Goal: Information Seeking & Learning: Learn about a topic

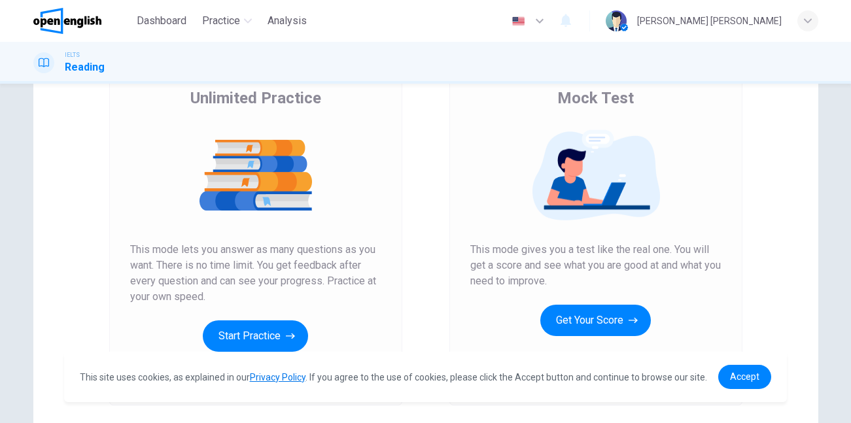
scroll to position [106, 0]
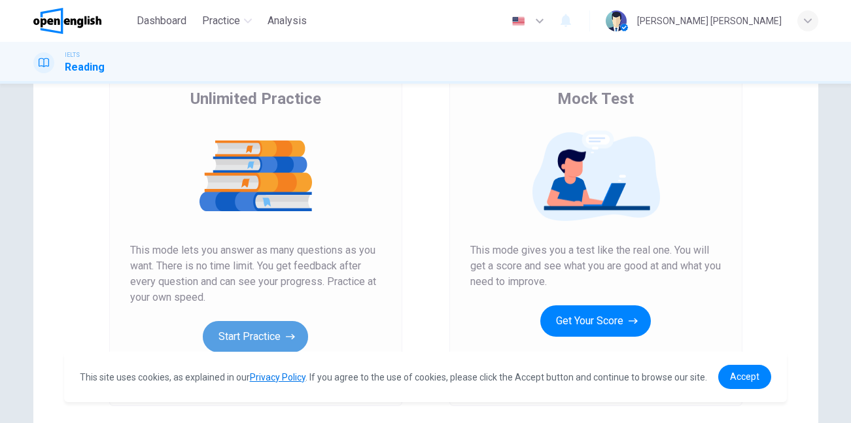
click at [253, 336] on button "Start Practice" at bounding box center [255, 336] width 105 height 31
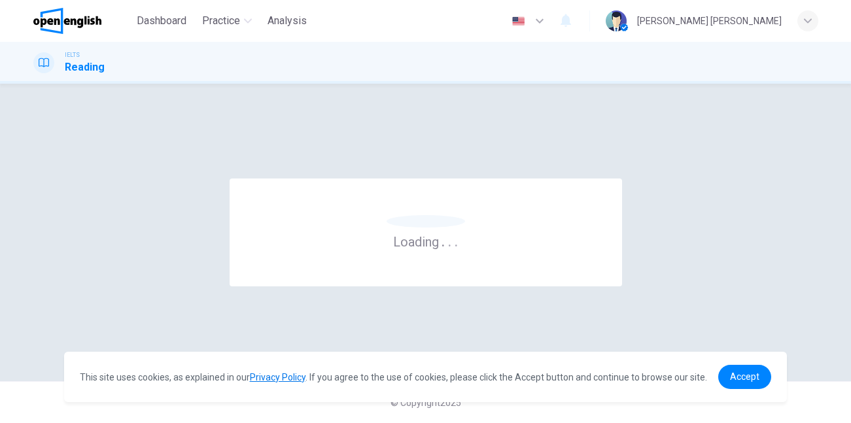
scroll to position [0, 0]
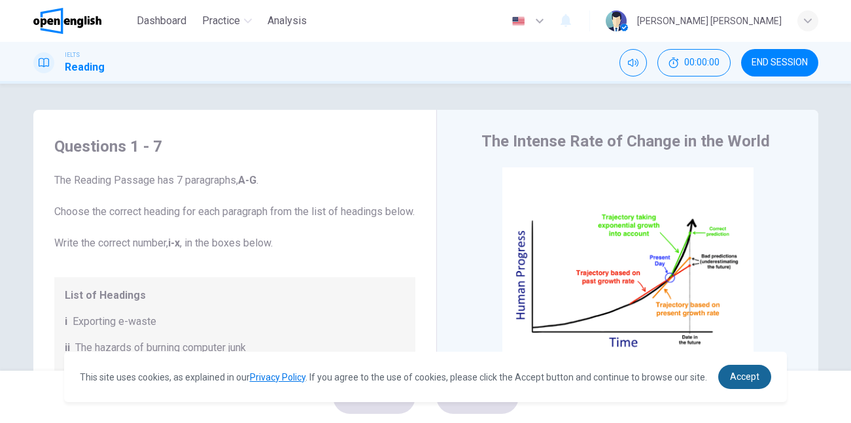
click at [748, 381] on span "Accept" at bounding box center [744, 377] width 29 height 10
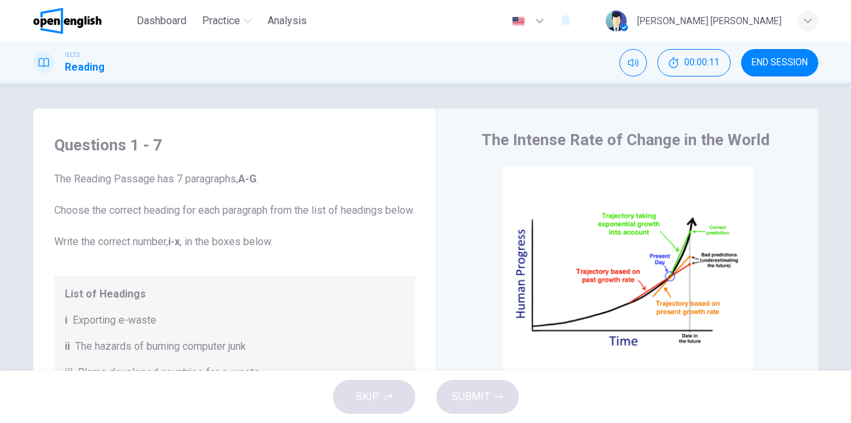
scroll to position [1, 0]
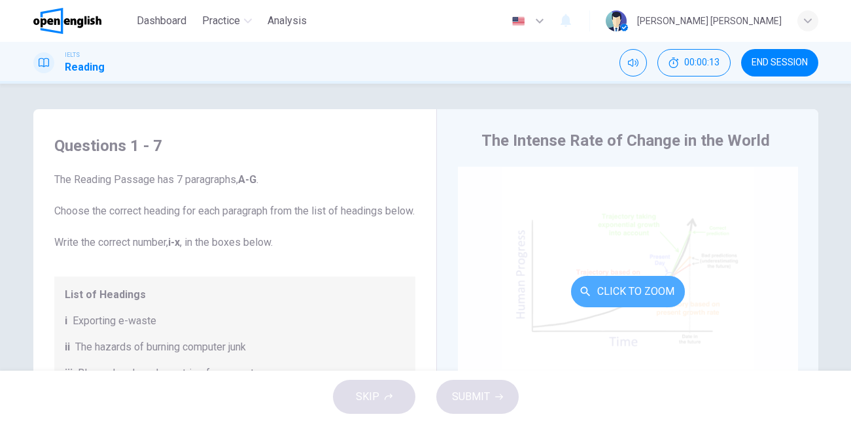
click at [623, 285] on button "Click to Zoom" at bounding box center [628, 291] width 114 height 31
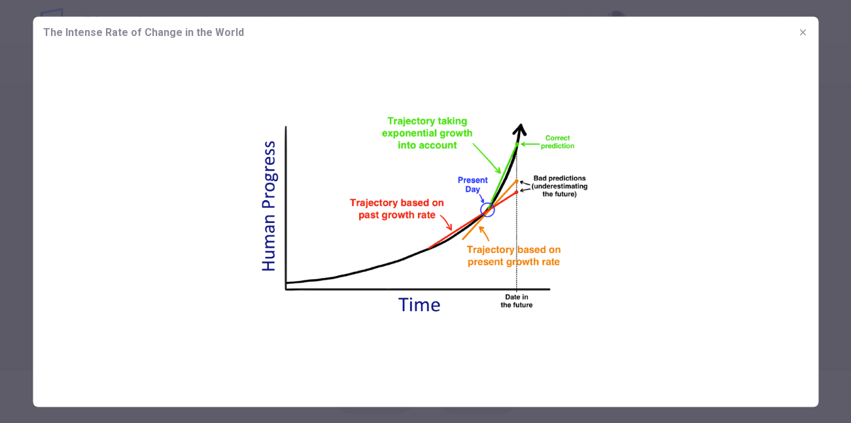
click at [623, 285] on img at bounding box center [426, 215] width 786 height 335
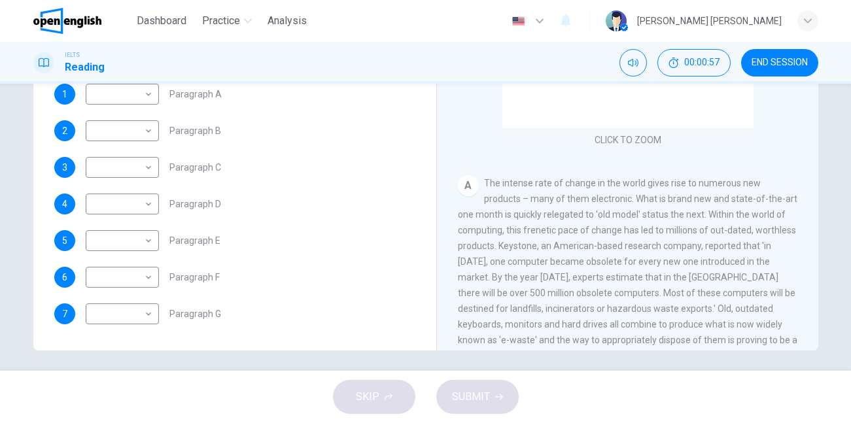
scroll to position [220, 0]
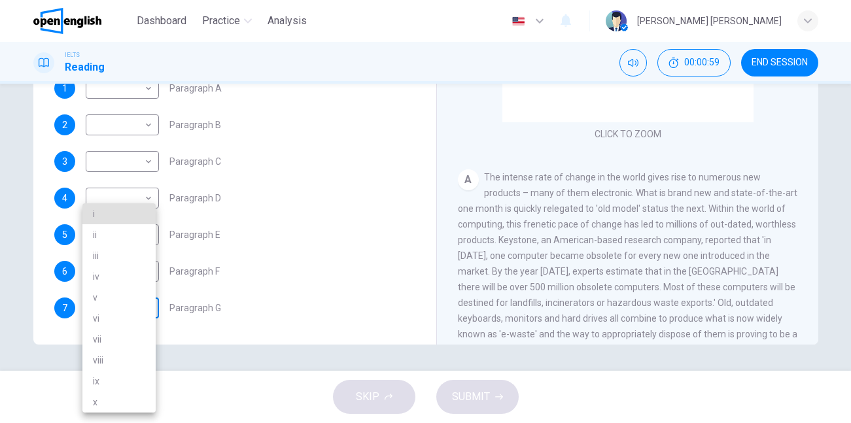
click at [140, 307] on body "This site uses cookies, as explained in our Privacy Policy . If you agree to th…" at bounding box center [425, 211] width 851 height 423
click at [300, 277] on div at bounding box center [425, 211] width 851 height 423
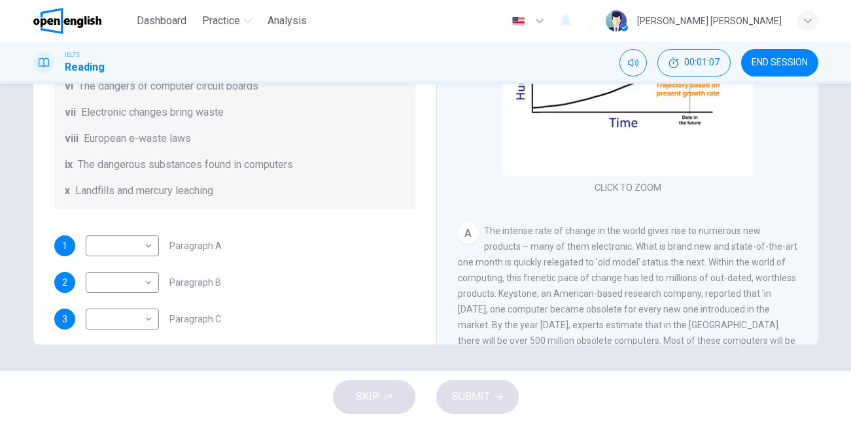
scroll to position [0, 0]
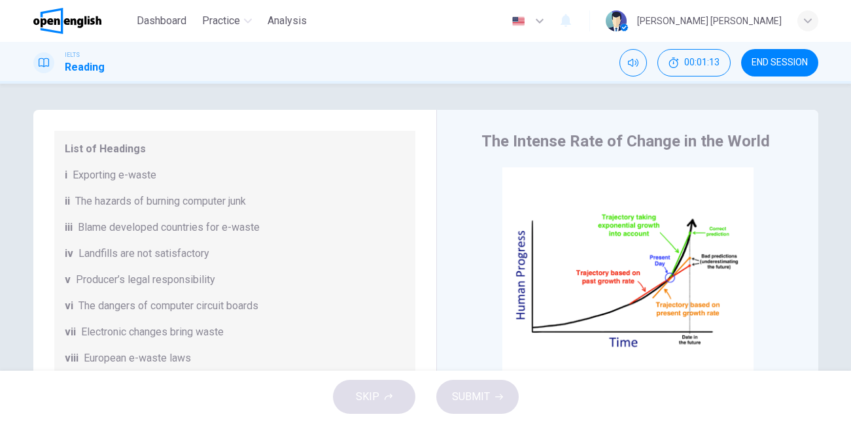
click at [548, 22] on icon "button" at bounding box center [540, 21] width 16 height 16
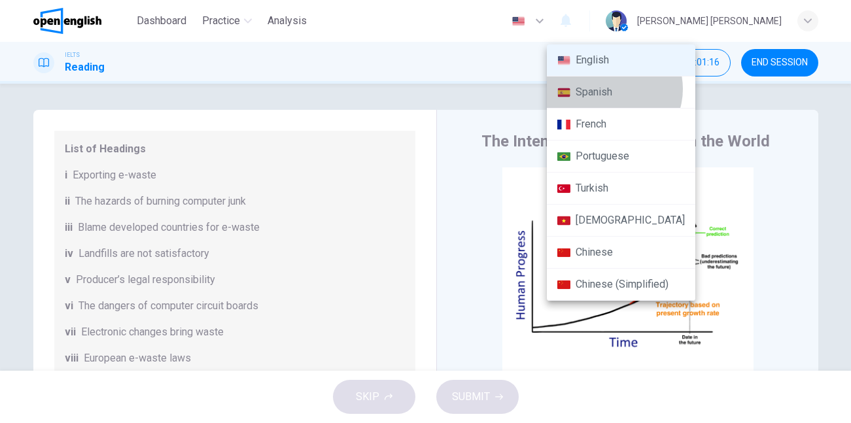
click at [610, 89] on li "Spanish" at bounding box center [621, 93] width 149 height 32
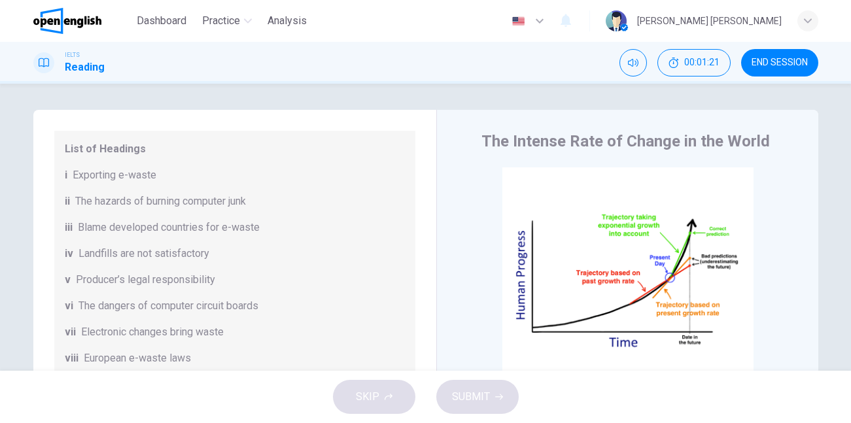
scroll to position [320, 0]
